Goal: Information Seeking & Learning: Learn about a topic

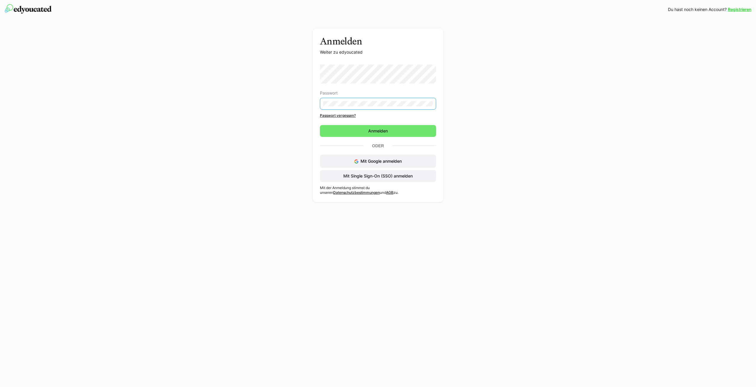
click at [433, 104] on nordpass-icon at bounding box center [433, 104] width 0 height 0
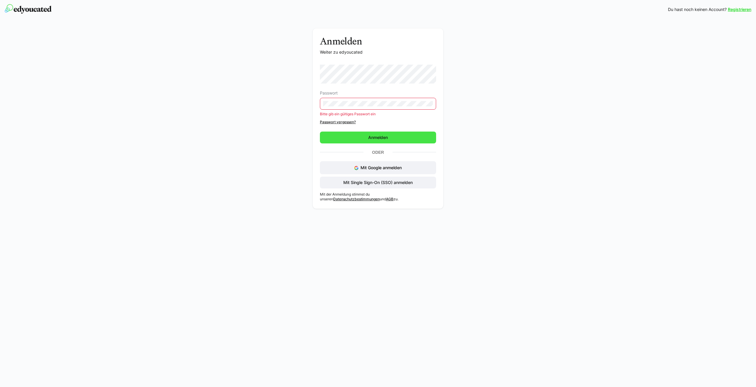
click at [400, 141] on span "Anmelden" at bounding box center [378, 138] width 116 height 12
click at [0, 387] on nordpass-portal at bounding box center [0, 387] width 0 height 0
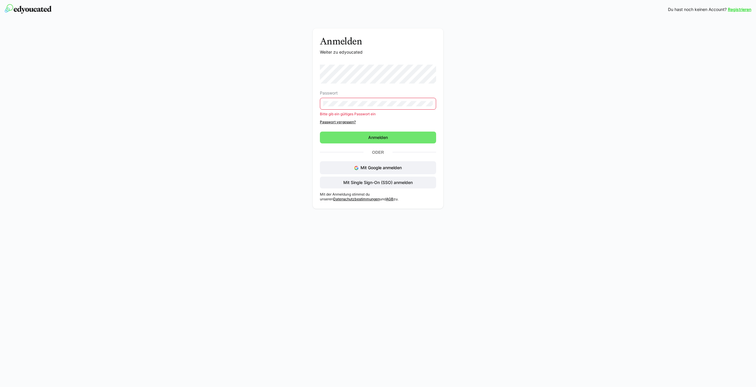
click at [0, 387] on nordpass-portal at bounding box center [0, 387] width 0 height 0
click at [601, 189] on div "Anmelden Weiter zu edyoucated Passwort Bitte gib ein gültiges Passwort ein Pass…" at bounding box center [378, 115] width 756 height 193
click at [406, 186] on span "Mit Single Sign-On (SSO) anmelden" at bounding box center [378, 183] width 116 height 12
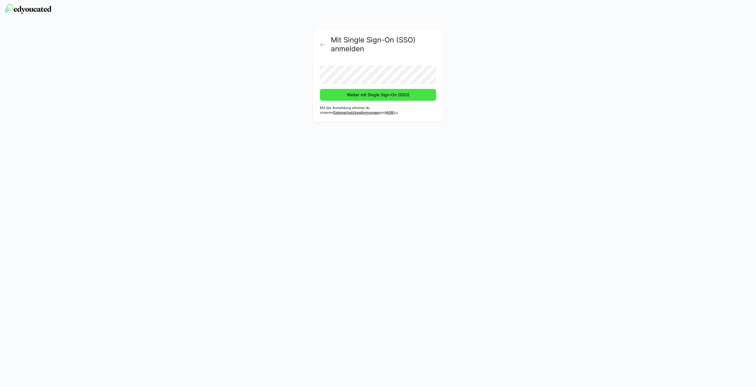
click at [353, 98] on span "Weiter mit Single Sign-On (SSO)" at bounding box center [378, 95] width 116 height 12
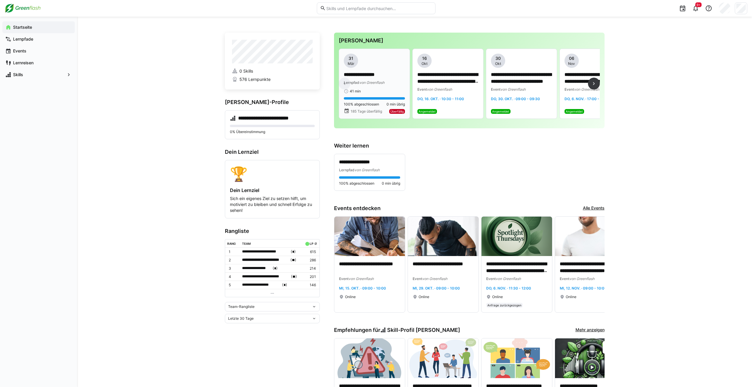
click at [370, 70] on div "**********" at bounding box center [374, 74] width 61 height 40
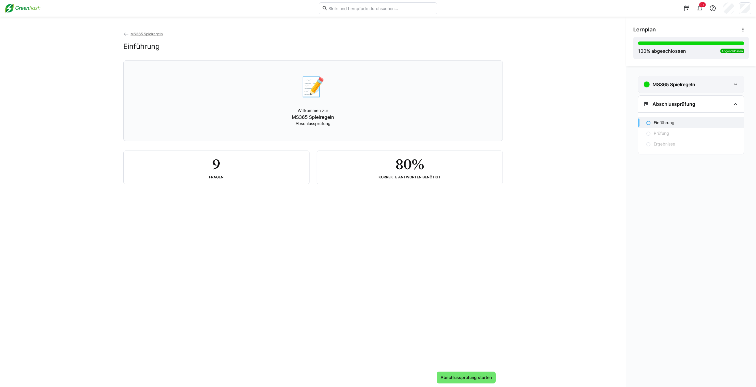
click at [691, 87] on h3 "MS365 Spielregeln" at bounding box center [674, 85] width 43 height 6
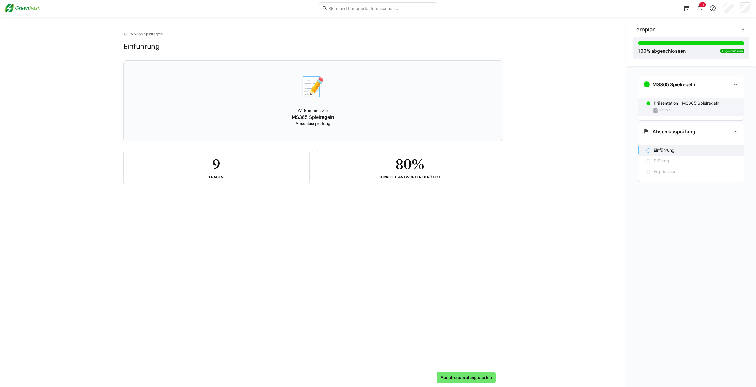
drag, startPoint x: 691, startPoint y: 87, endPoint x: 672, endPoint y: 103, distance: 24.6
click at [672, 103] on p "Präsentation - MS365 Spielregeln" at bounding box center [687, 103] width 66 height 6
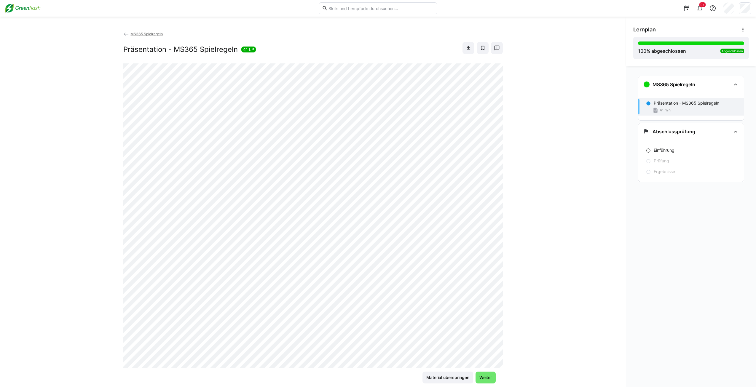
click at [671, 104] on p "Präsentation - MS365 Spielregeln" at bounding box center [687, 103] width 66 height 6
click at [495, 379] on span "Weiter" at bounding box center [486, 378] width 20 height 12
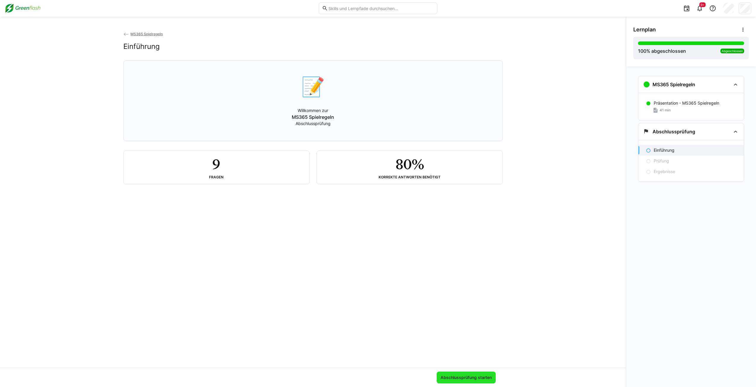
click at [473, 383] on span "Abschlussprüfung starten" at bounding box center [466, 378] width 59 height 12
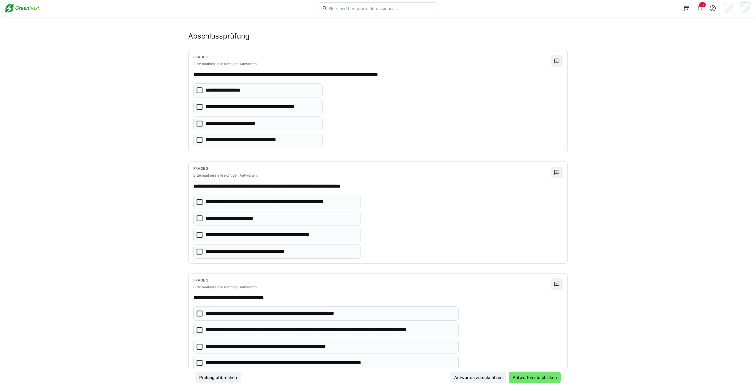
scroll to position [0, 0]
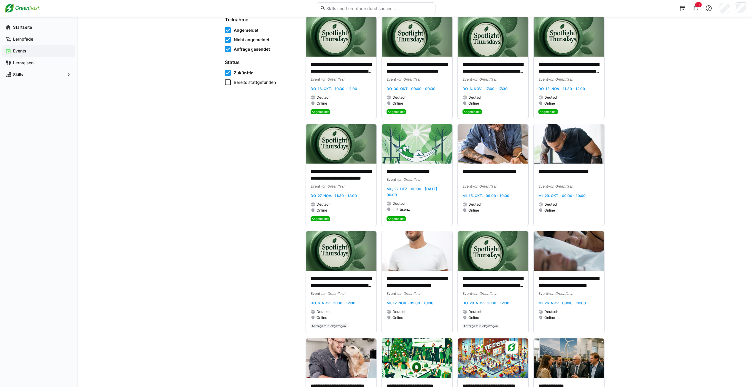
scroll to position [45, 0]
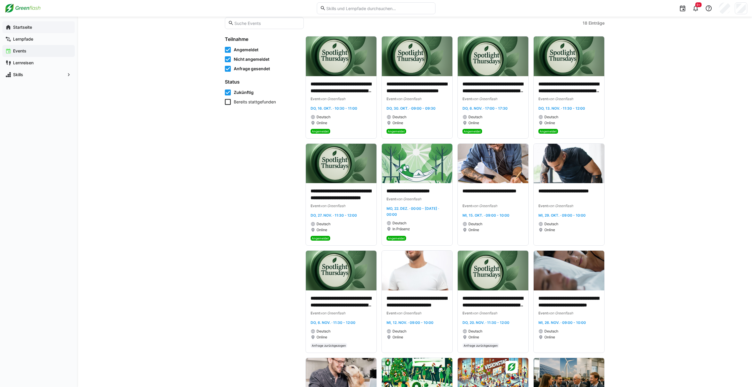
click at [0, 0] on app-navigation-label "Startseite" at bounding box center [0, 0] width 0 height 0
